Goal: Navigation & Orientation: Find specific page/section

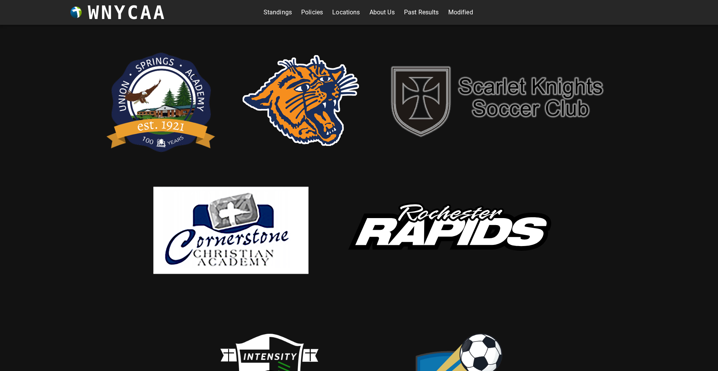
click at [277, 10] on link "Standings" at bounding box center [278, 12] width 28 height 12
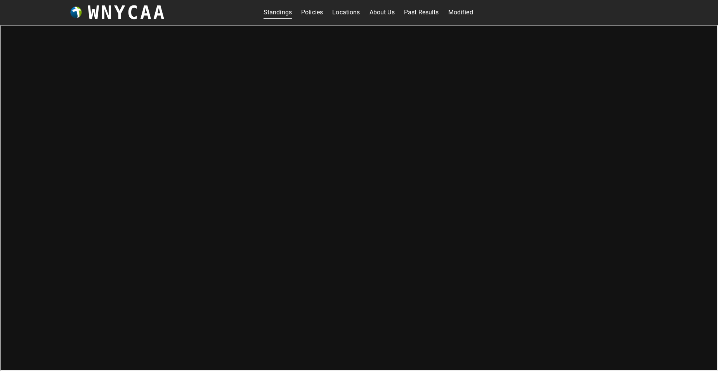
click at [456, 9] on link "Modified" at bounding box center [460, 12] width 25 height 12
click at [273, 12] on link "Standings" at bounding box center [278, 12] width 28 height 12
click at [456, 10] on link "Modified" at bounding box center [460, 12] width 25 height 12
